Goal: Information Seeking & Learning: Learn about a topic

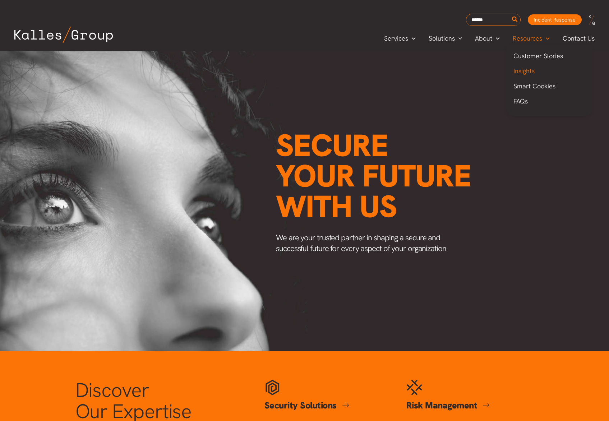
drag, startPoint x: 527, startPoint y: 73, endPoint x: 508, endPoint y: 77, distance: 19.5
click at [527, 73] on span "Insights" at bounding box center [523, 71] width 21 height 8
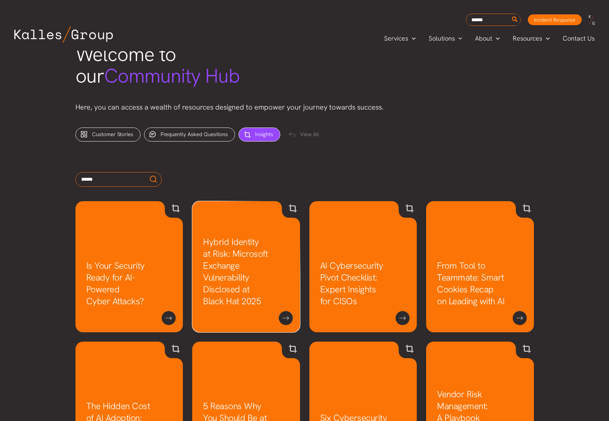
scroll to position [237, 0]
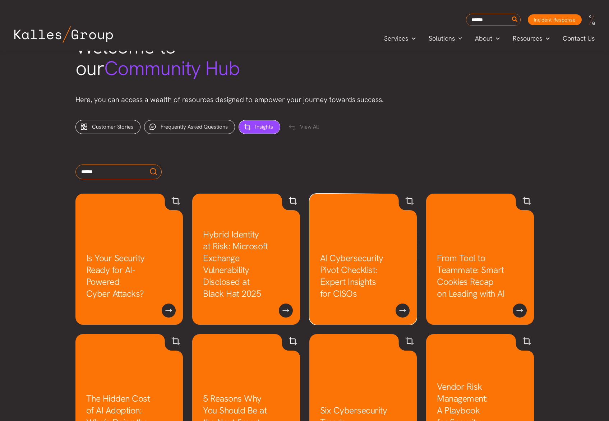
click at [354, 263] on link "AI Cybersecurity Pivot Checklist: Expert Insights for CISOs" at bounding box center [351, 275] width 63 height 47
click at [251, 246] on link "Hybrid Identity at Risk: Microsoft Exchange Vulnerability Disclosed at Black Ha…" at bounding box center [235, 263] width 65 height 71
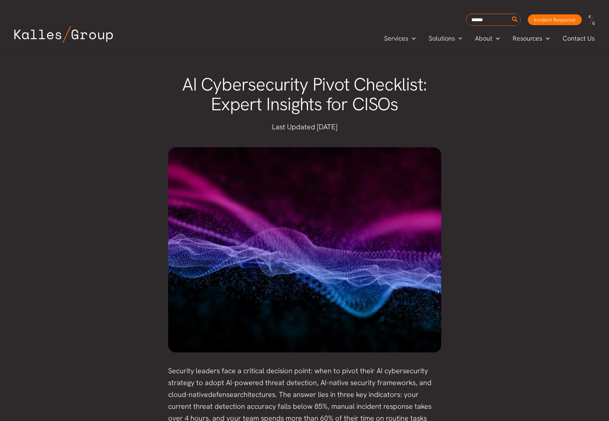
scroll to position [4, 0]
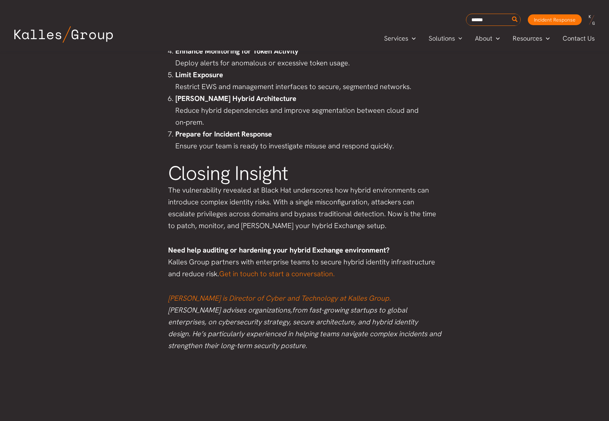
scroll to position [841, 0]
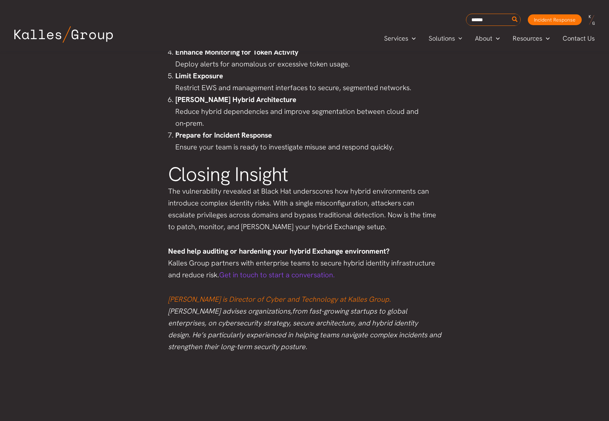
click at [309, 275] on link "Get in touch to start a conversation." at bounding box center [277, 274] width 116 height 9
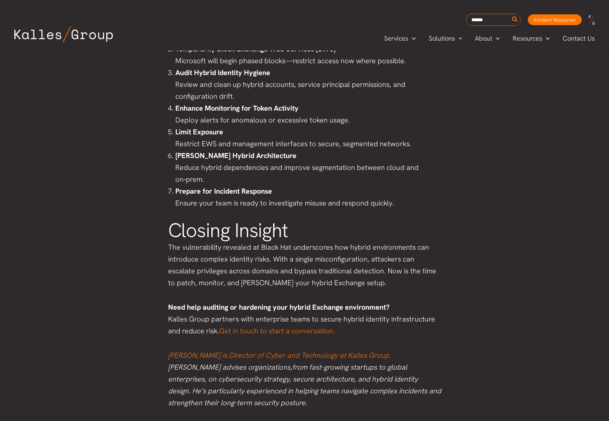
scroll to position [807, 0]
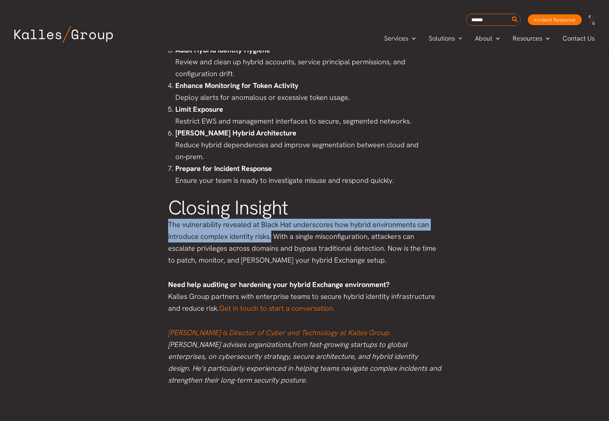
drag, startPoint x: 169, startPoint y: 225, endPoint x: 271, endPoint y: 236, distance: 102.2
click at [271, 236] on p "The vulnerability revealed at Black Hat underscores how hybrid environments can…" at bounding box center [304, 242] width 273 height 47
copy p "The vulnerability revealed at Black Hat underscores how hybrid environments can…"
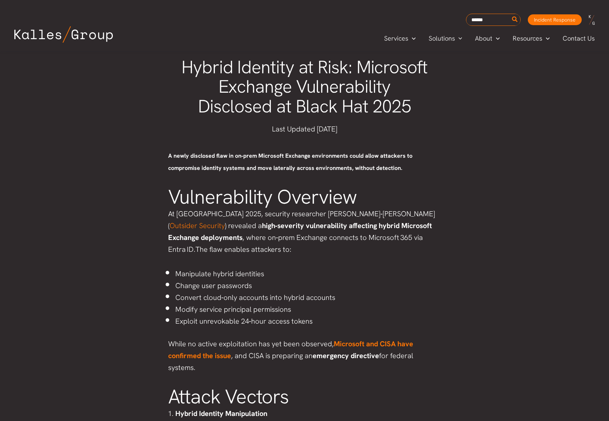
scroll to position [219, 0]
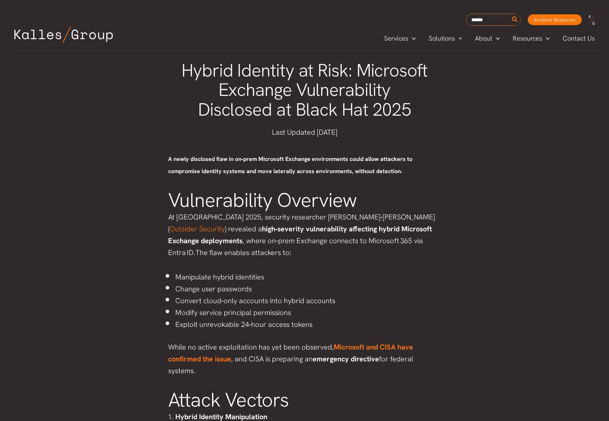
drag, startPoint x: 256, startPoint y: 229, endPoint x: 211, endPoint y: 224, distance: 45.5
click at [262, 229] on strong "high‑severity vulnerability" at bounding box center [304, 228] width 85 height 9
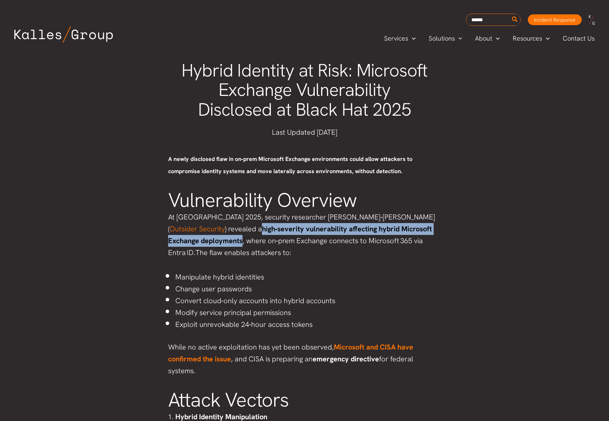
drag, startPoint x: 204, startPoint y: 230, endPoint x: 210, endPoint y: 237, distance: 8.9
copy article "high‑severity vulnerability affecting hybrid Microsoft Exchange deployments"
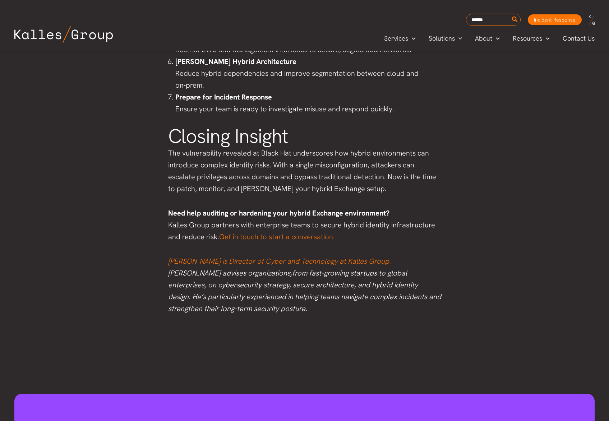
scroll to position [874, 0]
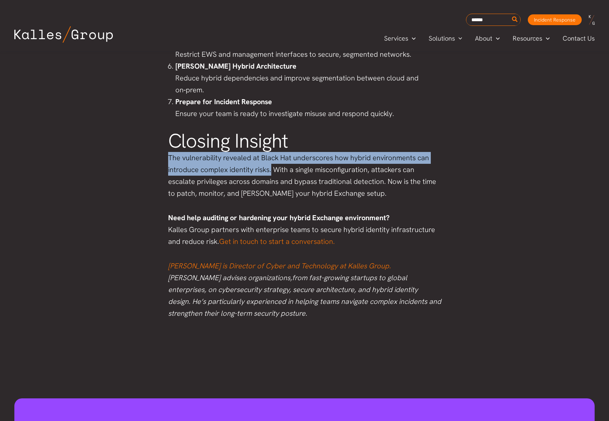
drag, startPoint x: 270, startPoint y: 170, endPoint x: 167, endPoint y: 158, distance: 103.7
copy p "The vulnerability revealed at Black Hat underscores how hybrid environments can…"
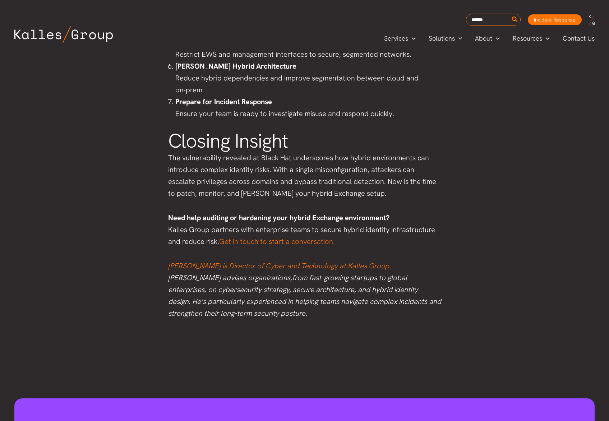
click at [317, 177] on p "The vulnerability revealed at Black Hat underscores how hybrid environments can…" at bounding box center [304, 175] width 273 height 47
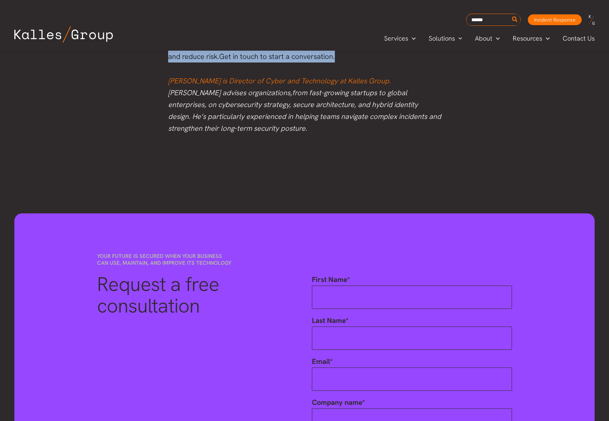
scroll to position [1054, 0]
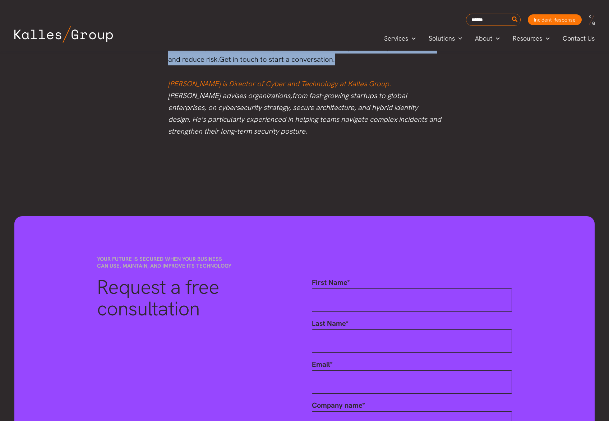
drag, startPoint x: 184, startPoint y: 218, endPoint x: 377, endPoint y: 63, distance: 247.5
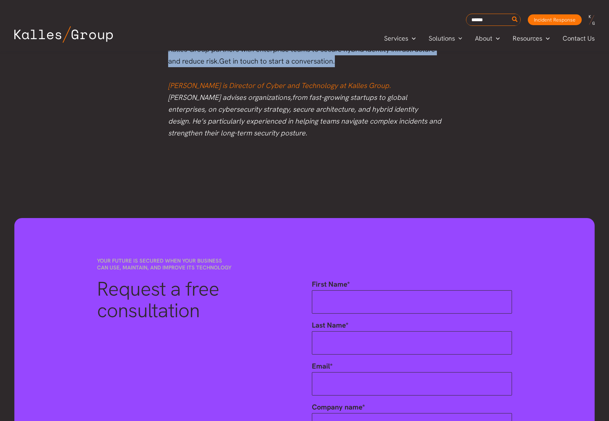
copy div "Hybrid Identity at Risk: Microsoft Exchange Vulnerability Disclosed at Black Ha…"
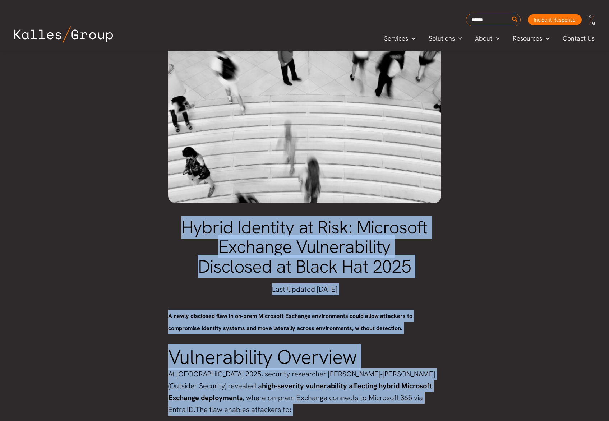
scroll to position [69, 0]
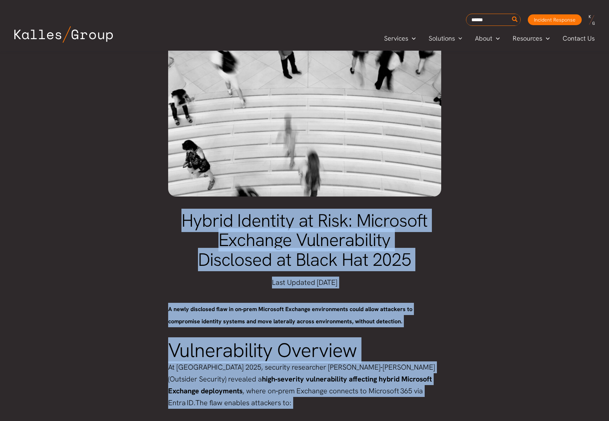
click at [217, 224] on span "Hybrid Identity at Risk: Microsoft Exchange Vulnerability Disclosed at Black Ha…" at bounding box center [304, 240] width 246 height 62
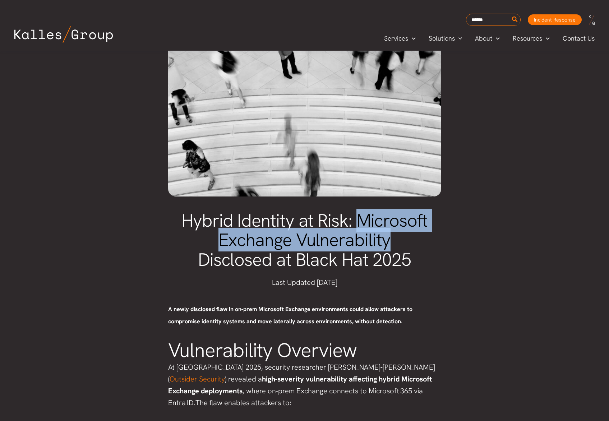
drag, startPoint x: 356, startPoint y: 222, endPoint x: 391, endPoint y: 236, distance: 37.3
click at [391, 236] on h1 "Hybrid Identity at Risk: Microsoft Exchange Vulnerability Disclosed at Black Ha…" at bounding box center [304, 240] width 273 height 59
copy span "Microsoft Exchange Vulnerability"
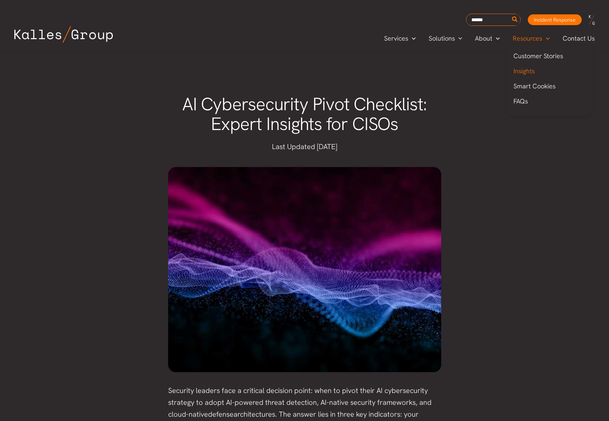
click at [527, 73] on span "Insights" at bounding box center [523, 71] width 21 height 8
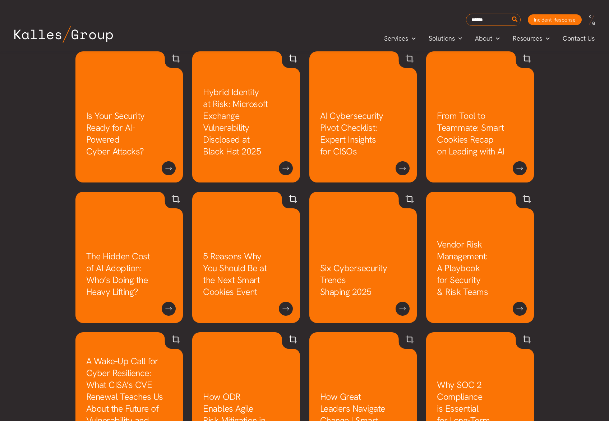
scroll to position [368, 0]
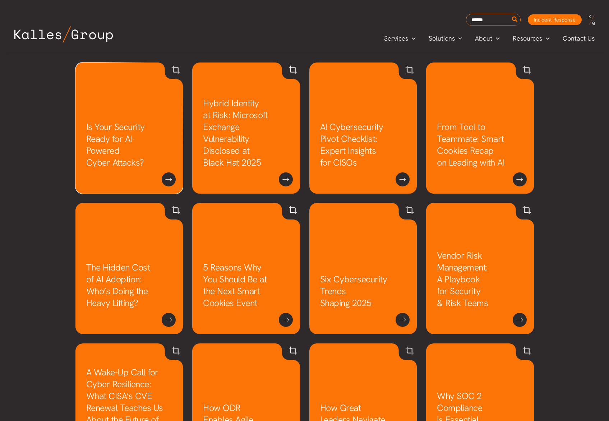
click at [133, 141] on link "Is Your Security Ready for AI-Powered Cyber Attacks?" at bounding box center [115, 144] width 59 height 47
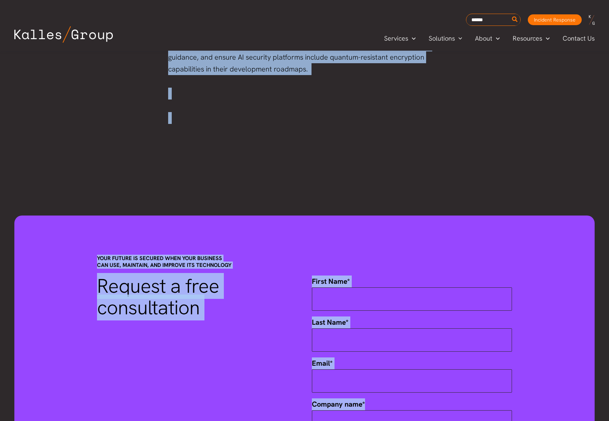
scroll to position [3949, 0]
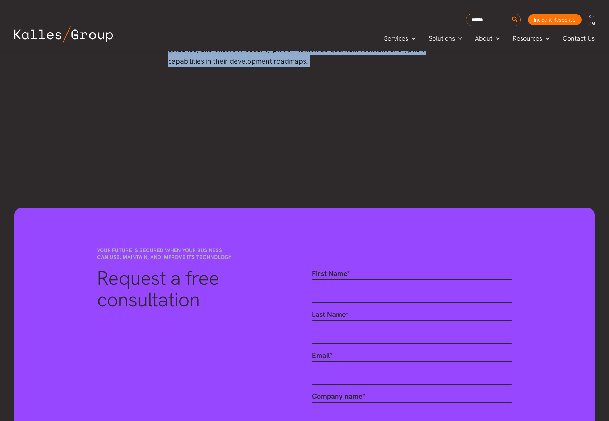
drag, startPoint x: 168, startPoint y: 131, endPoint x: 333, endPoint y: 75, distance: 174.4
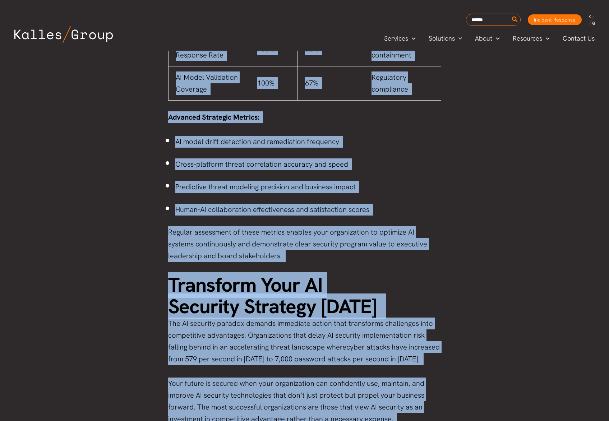
scroll to position [3119, 0]
copy div "Lore ipsumd si ametco adip elitseddoe temporincidi utlabor etdo magnaaliqua eni…"
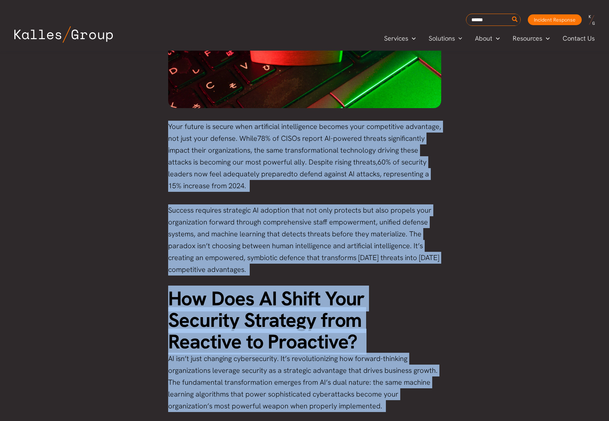
scroll to position [258, 0]
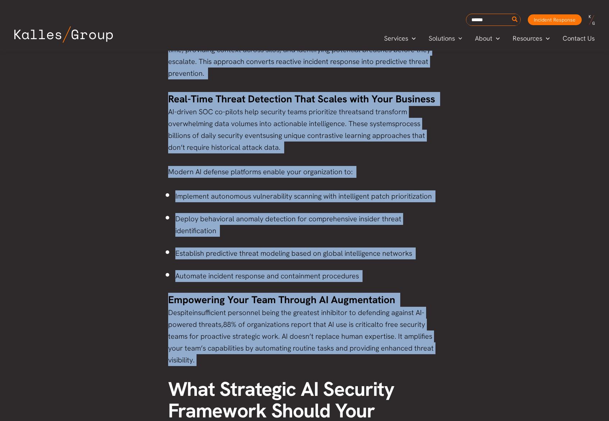
scroll to position [1763, 0]
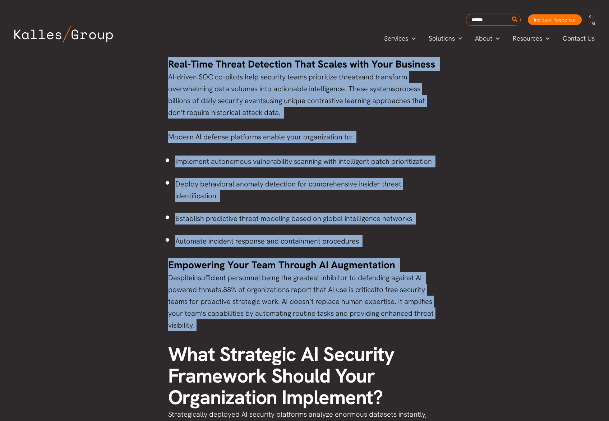
drag, startPoint x: 165, startPoint y: 110, endPoint x: 405, endPoint y: 320, distance: 318.6
click at [405, 320] on div "Your future is secure when artificial intelligence becomes your competitive adv…" at bounding box center [304, 361] width 287 height 3921
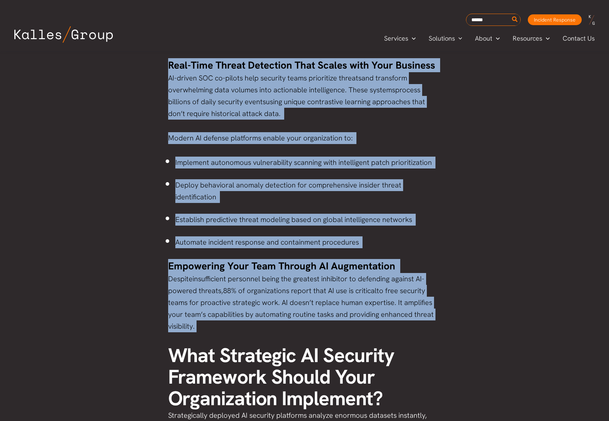
copy div "Your future is secure when artificial intelligence becomes your competitive adv…"
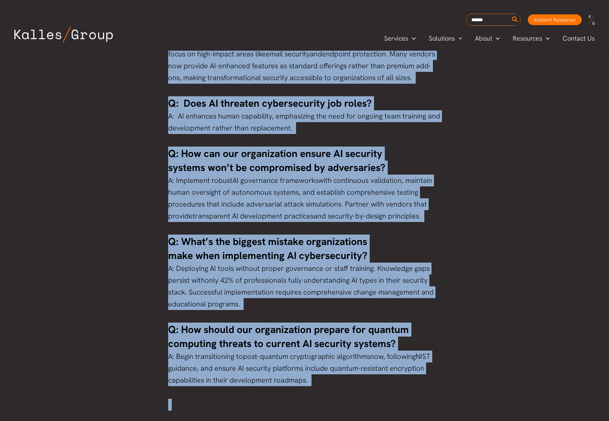
scroll to position [3671, 0]
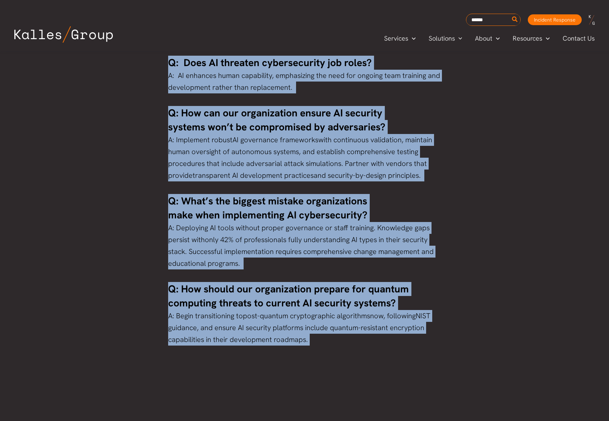
drag, startPoint x: 172, startPoint y: 163, endPoint x: 434, endPoint y: 343, distance: 317.5
copy div "What Strategic AI Security Framework Should Your Organization Implement? Strate…"
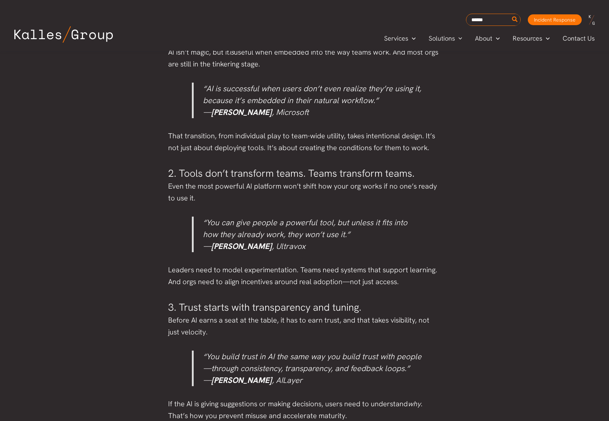
scroll to position [733, 0]
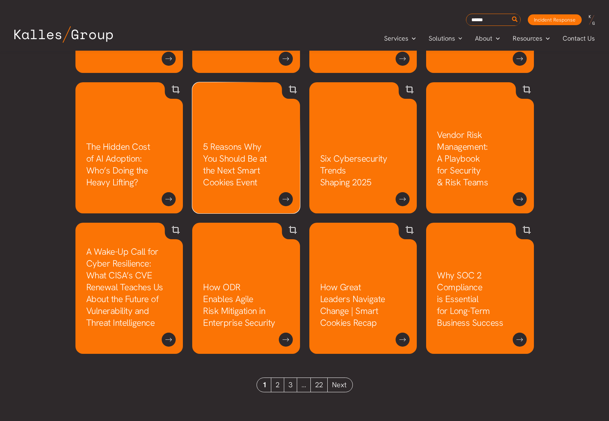
scroll to position [496, 0]
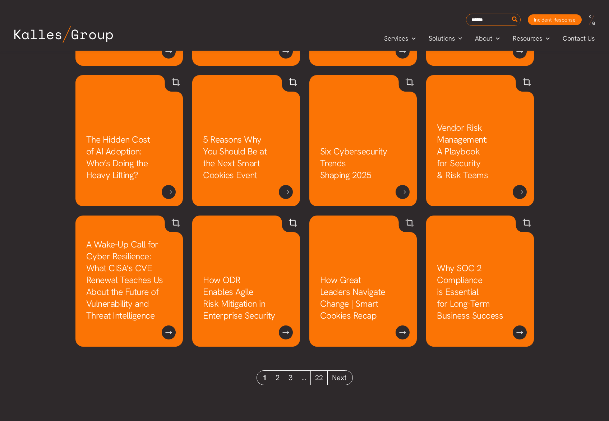
click at [277, 379] on link "2" at bounding box center [277, 378] width 13 height 14
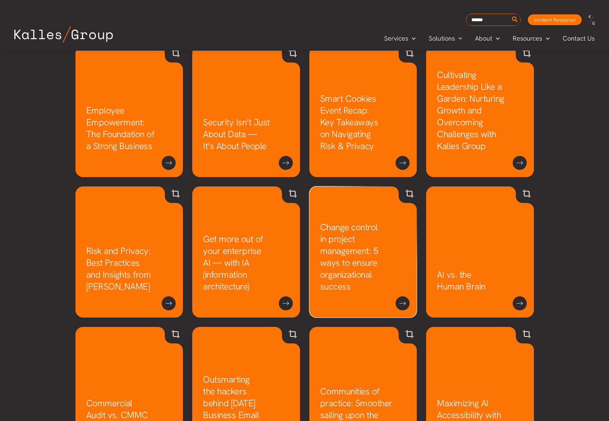
scroll to position [382, 0]
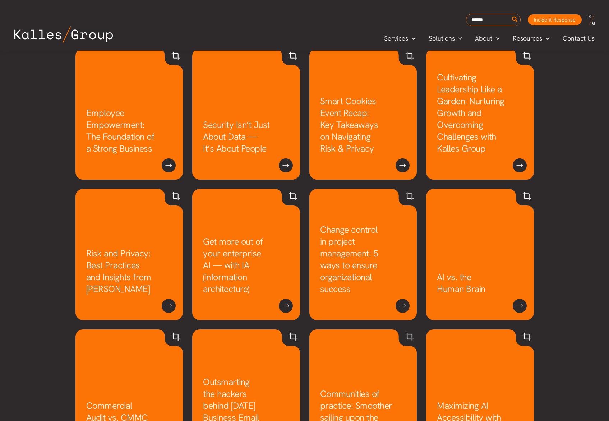
scroll to position [496, 0]
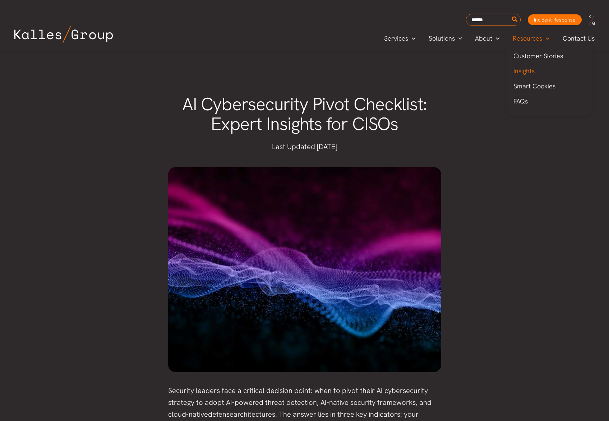
click at [525, 69] on span "Insights" at bounding box center [523, 71] width 21 height 8
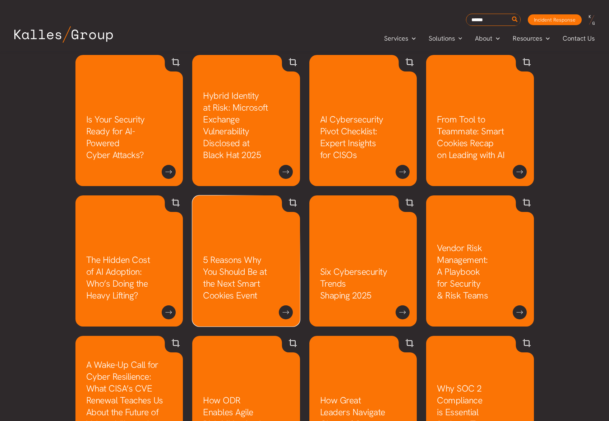
scroll to position [387, 0]
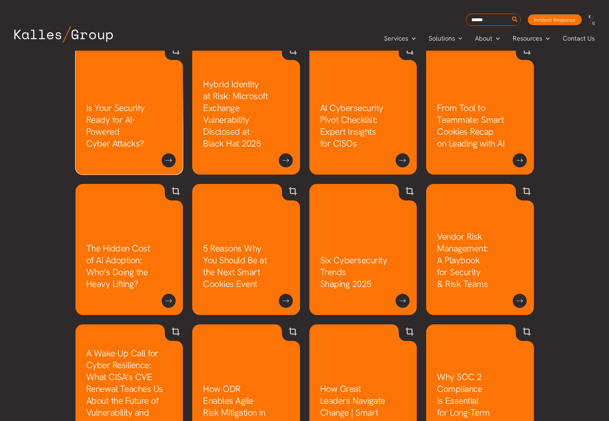
click at [119, 130] on link "Is Your Security Ready for AI-Powered Cyber Attacks?" at bounding box center [115, 125] width 59 height 47
